Goal: Navigation & Orientation: Find specific page/section

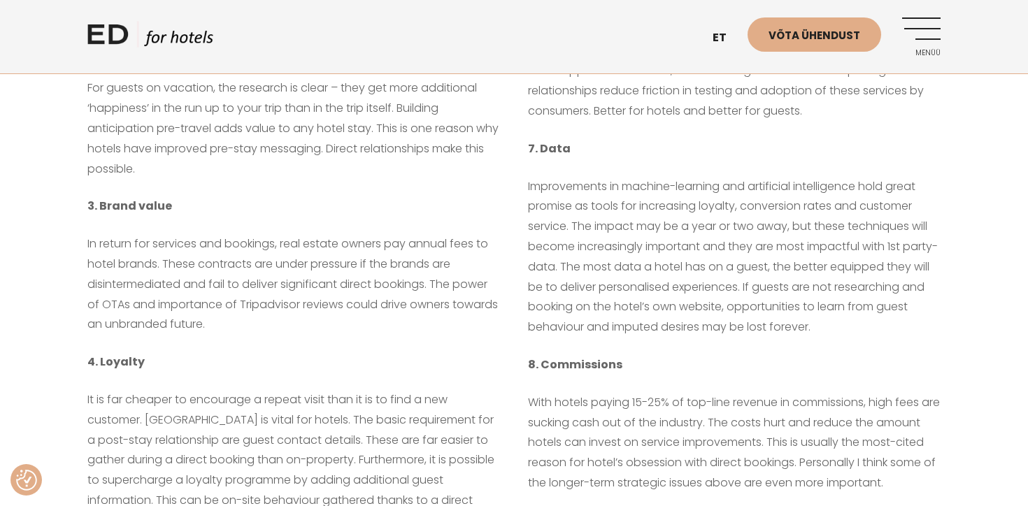
scroll to position [529, 0]
click at [720, 76] on link "EN" at bounding box center [727, 72] width 42 height 34
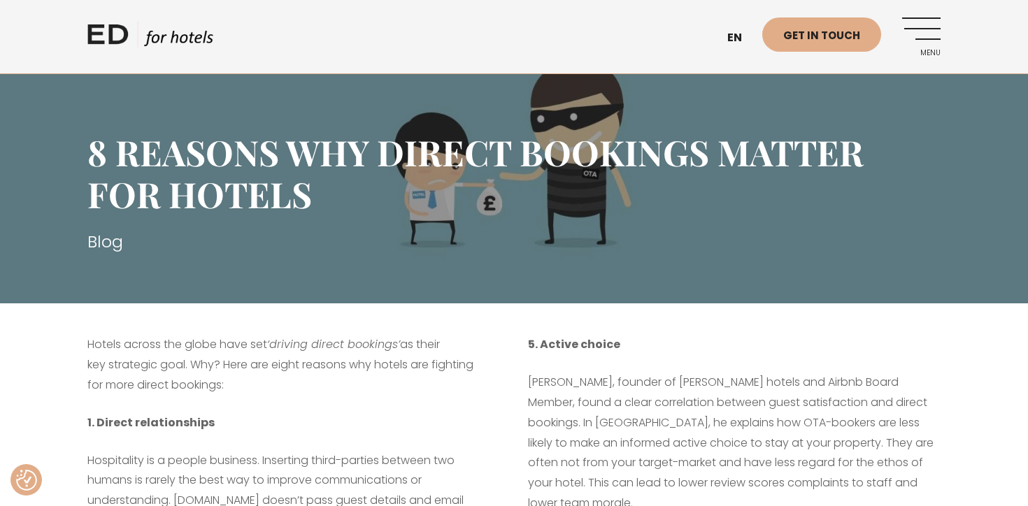
click at [909, 27] on link "Menu" at bounding box center [921, 36] width 38 height 38
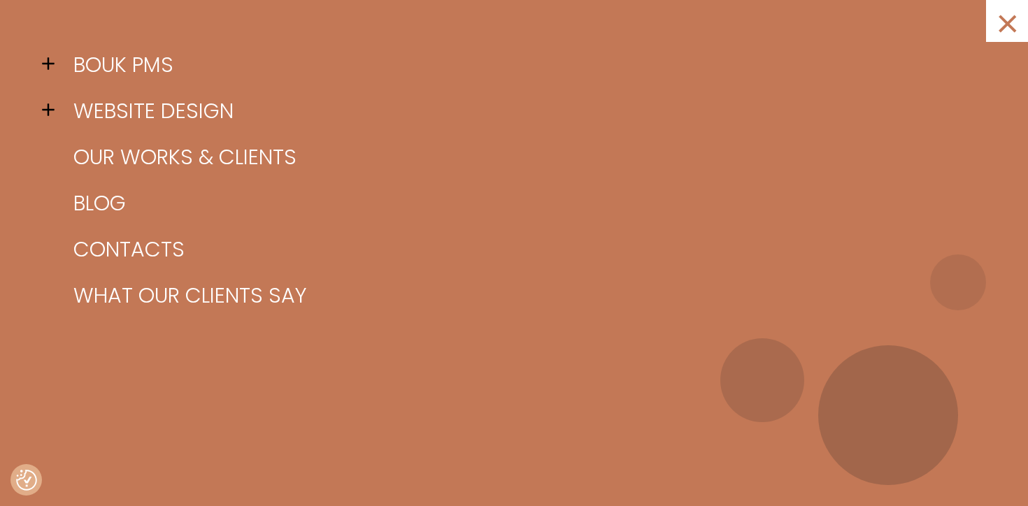
click at [48, 67] on span at bounding box center [52, 63] width 21 height 21
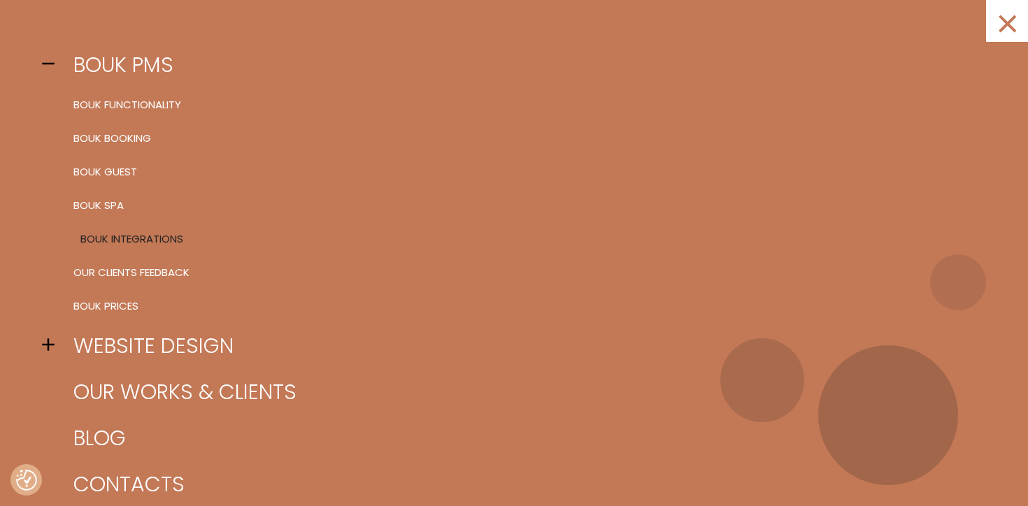
click at [94, 246] on link "BOUK Integrations" at bounding box center [531, 239] width 923 height 34
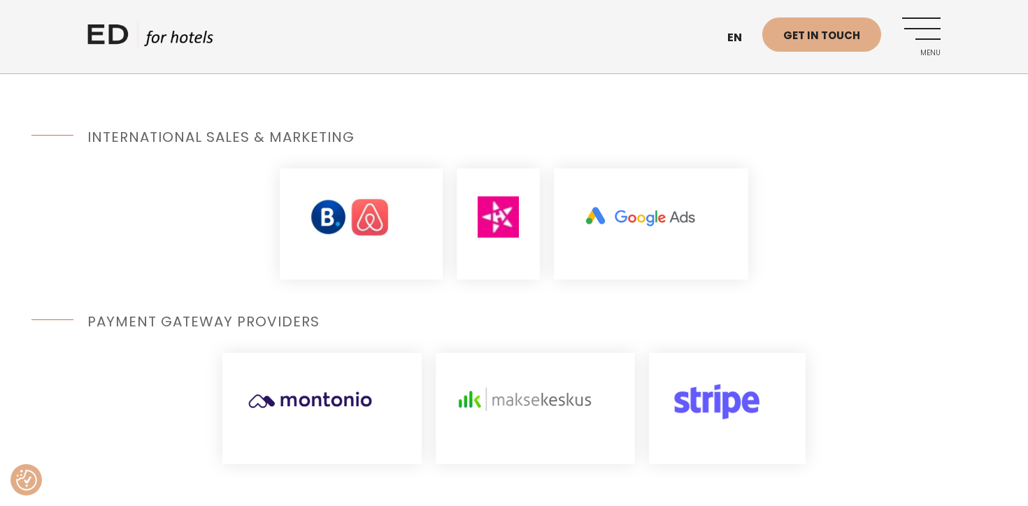
scroll to position [401, 0]
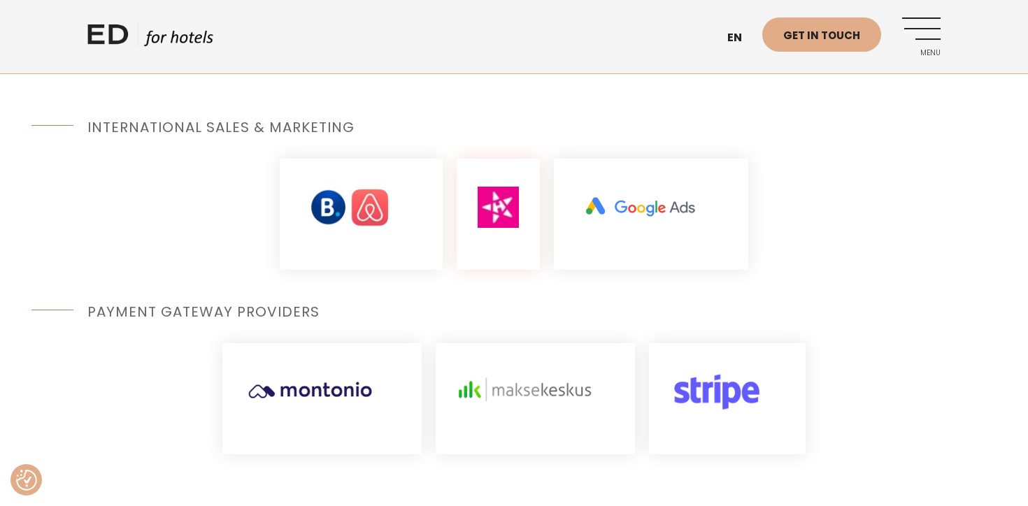
click at [507, 211] on img at bounding box center [498, 207] width 41 height 41
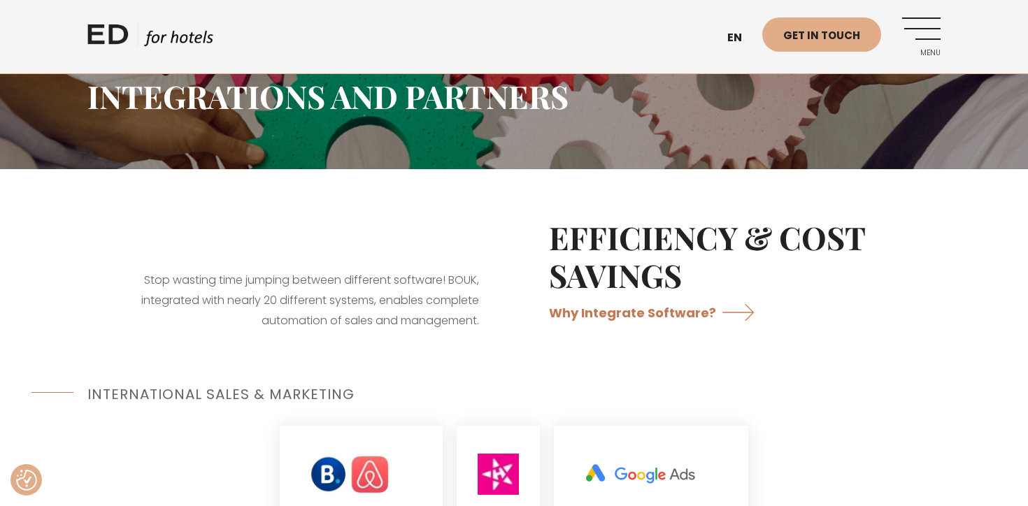
scroll to position [0, 0]
